Goal: Information Seeking & Learning: Check status

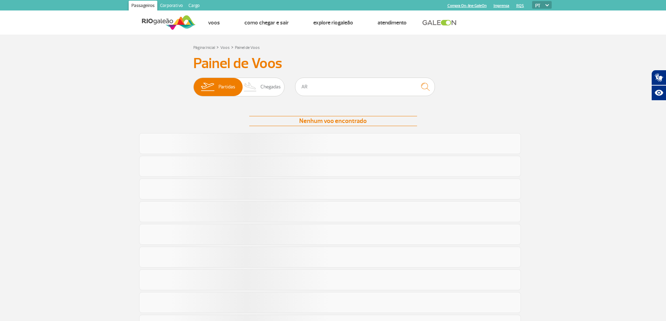
type input "AR"
click at [426, 91] on img "submit" at bounding box center [425, 87] width 15 height 14
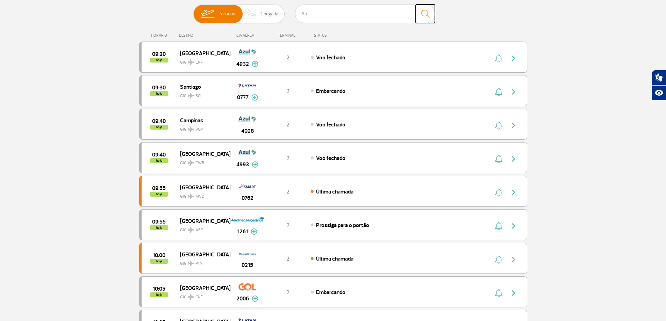
scroll to position [93, 0]
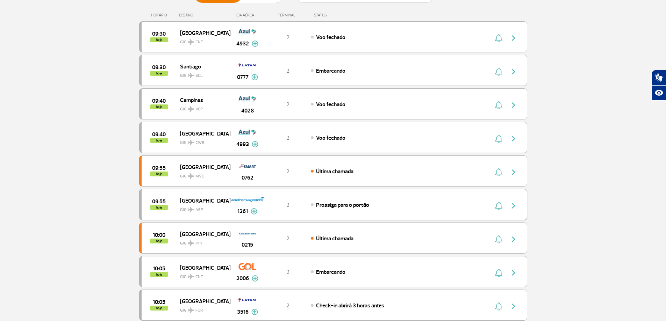
click at [457, 213] on div "09:55 hoje [GEOGRAPHIC_DATA] GIG AEP 1261 2 Prossiga para o portão Parcerias: G…" at bounding box center [333, 204] width 388 height 31
click at [512, 210] on div "09:55 hoje [GEOGRAPHIC_DATA] GIG AEP 1261 2 Prossiga para o portão Parcerias: G…" at bounding box center [333, 204] width 388 height 31
click at [347, 212] on div "09:55 hoje [GEOGRAPHIC_DATA] GIG AEP 1261 2 Prossiga para o portão Parcerias: G…" at bounding box center [333, 204] width 388 height 31
click at [511, 206] on img "button" at bounding box center [513, 206] width 8 height 8
click at [254, 212] on img at bounding box center [254, 211] width 7 height 6
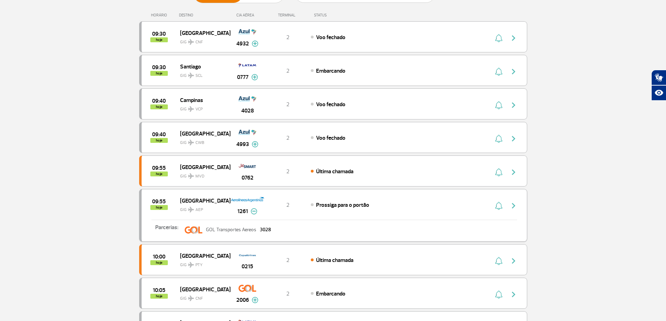
click at [329, 207] on span "Prossiga para o portão" at bounding box center [342, 205] width 53 height 7
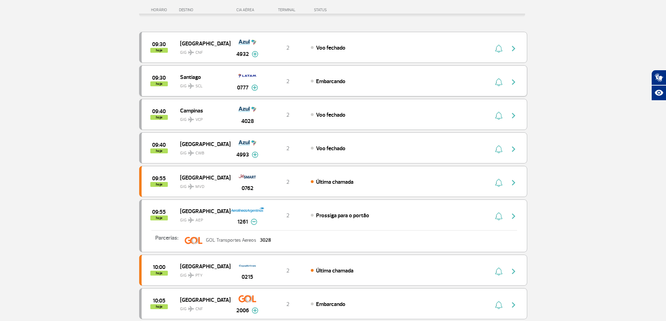
scroll to position [0, 0]
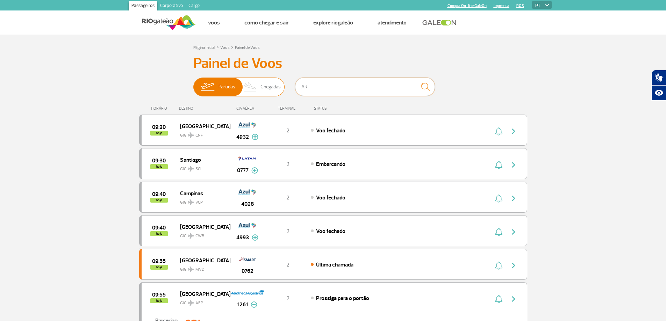
drag, startPoint x: 313, startPoint y: 95, endPoint x: 242, endPoint y: 93, distance: 71.7
click at [243, 93] on div "Partidas Chegadas AR" at bounding box center [333, 88] width 280 height 21
click at [353, 86] on input "text" at bounding box center [365, 87] width 140 height 19
type input "1165"
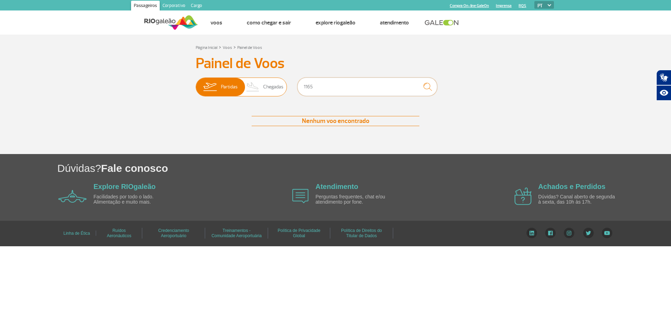
drag, startPoint x: 297, startPoint y: 93, endPoint x: 229, endPoint y: 91, distance: 68.2
click at [229, 93] on div "Partidas Chegadas 1165" at bounding box center [336, 88] width 280 height 21
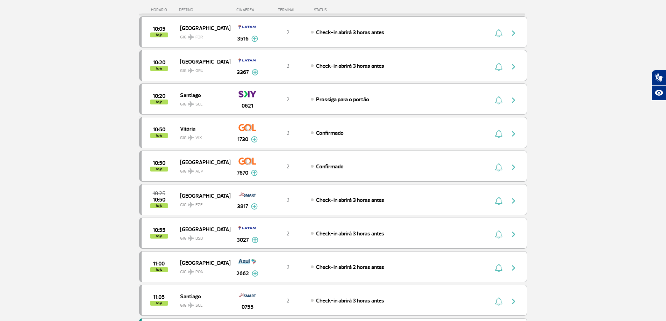
scroll to position [559, 0]
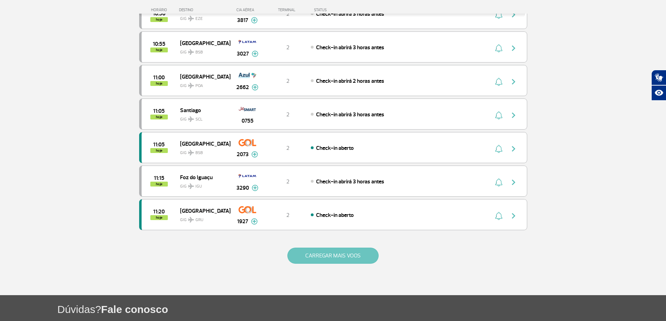
click at [343, 259] on button "CARREGAR MAIS VOOS" at bounding box center [332, 256] width 91 height 16
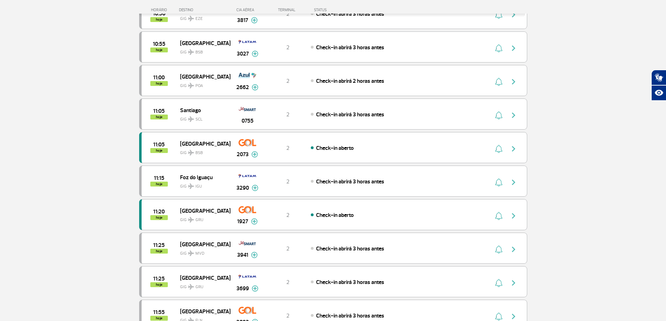
click at [564, 162] on section "Página Inicial > Voos > Painel de Voos Painel de Voos Partidas Chegadas 09:30 h…" at bounding box center [333, 220] width 666 height 1491
